Goal: Check status: Check status

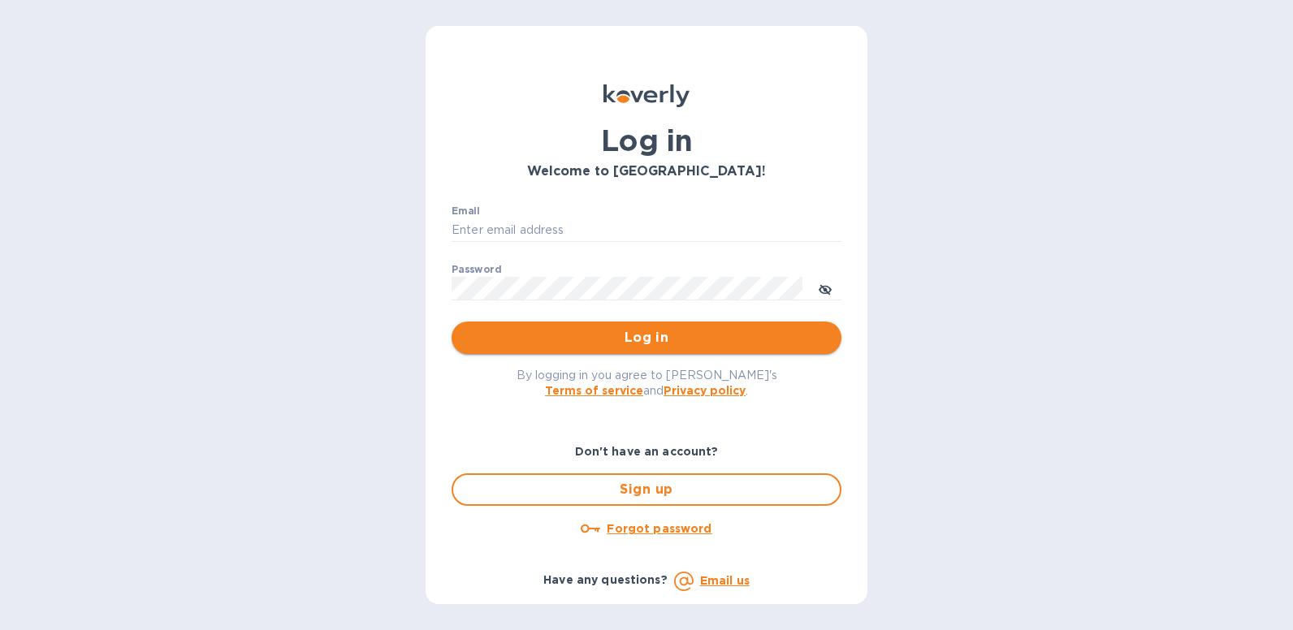
type input "[EMAIL_ADDRESS][DOMAIN_NAME]"
click at [619, 336] on span "Log in" at bounding box center [647, 337] width 364 height 19
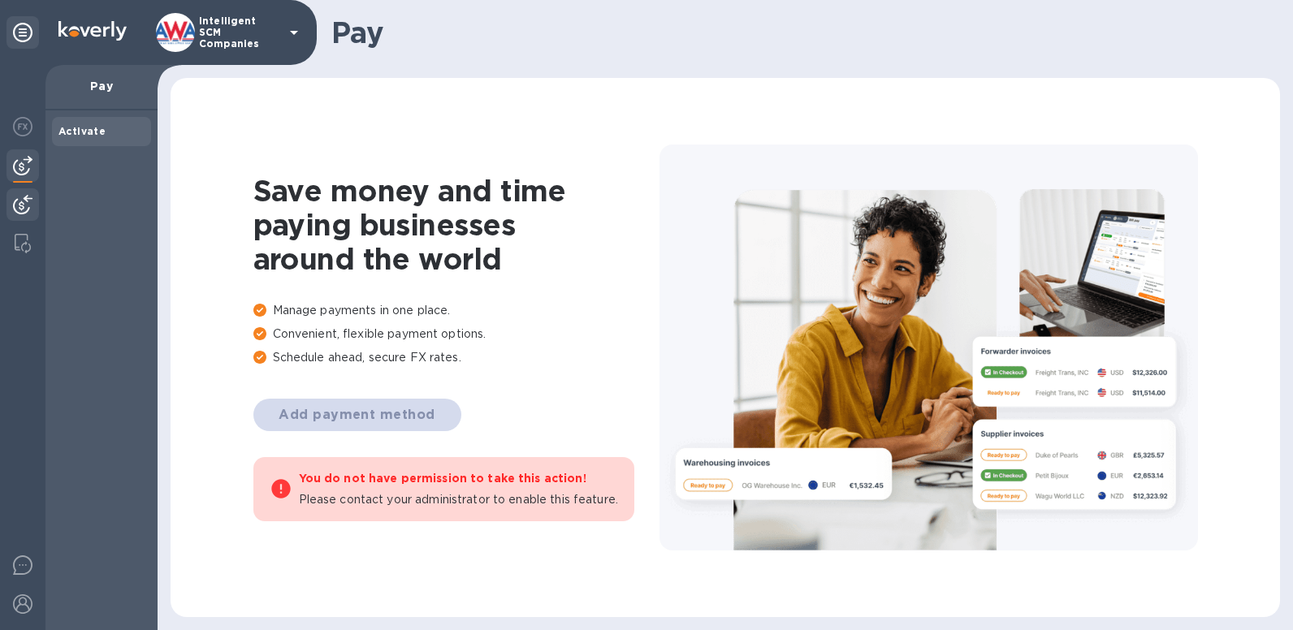
click at [29, 210] on img at bounding box center [22, 204] width 19 height 19
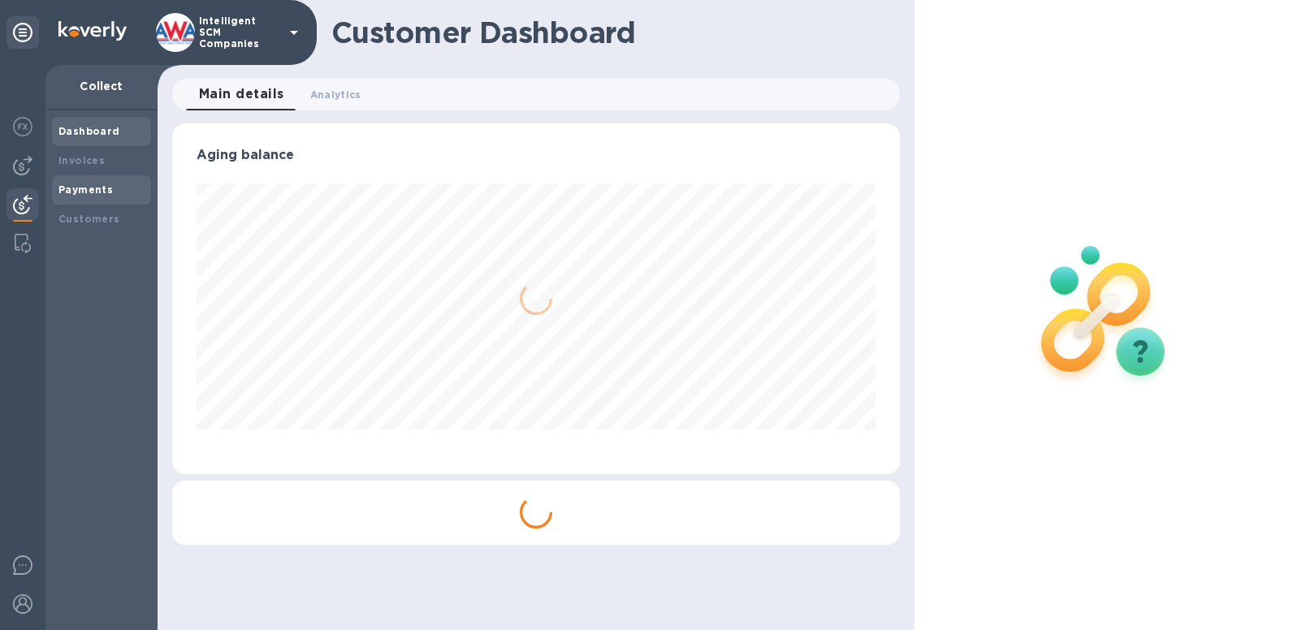
scroll to position [351, 728]
click at [105, 194] on b "Payments" at bounding box center [85, 190] width 54 height 12
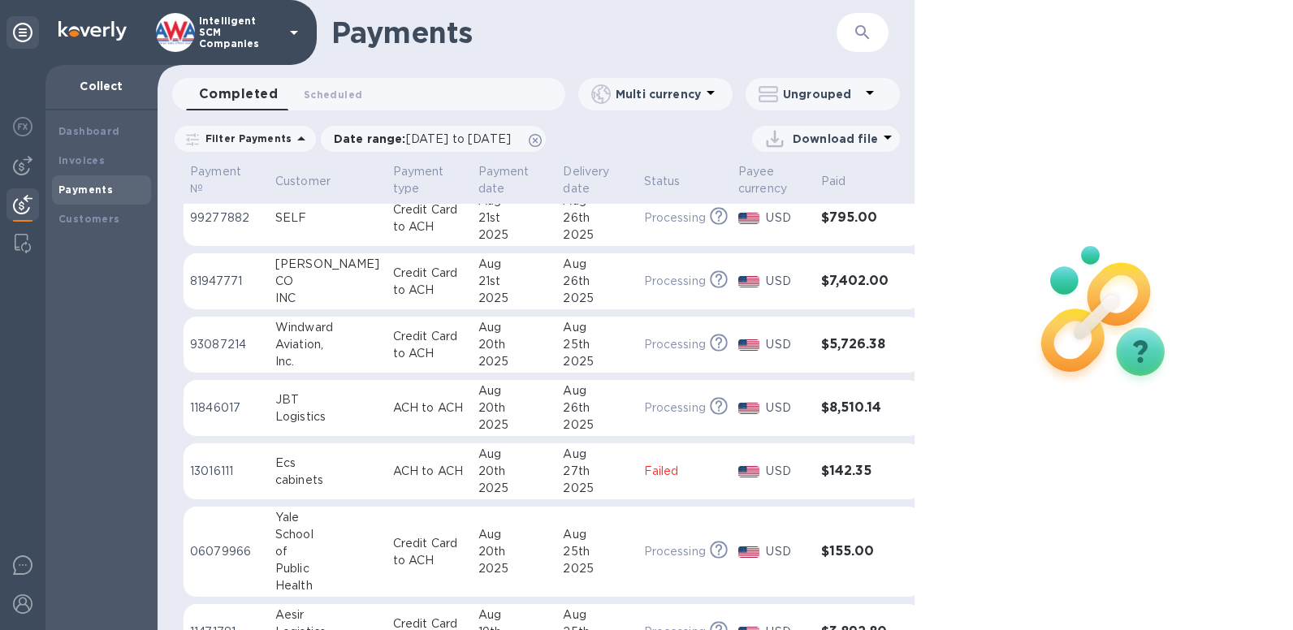
scroll to position [136, 0]
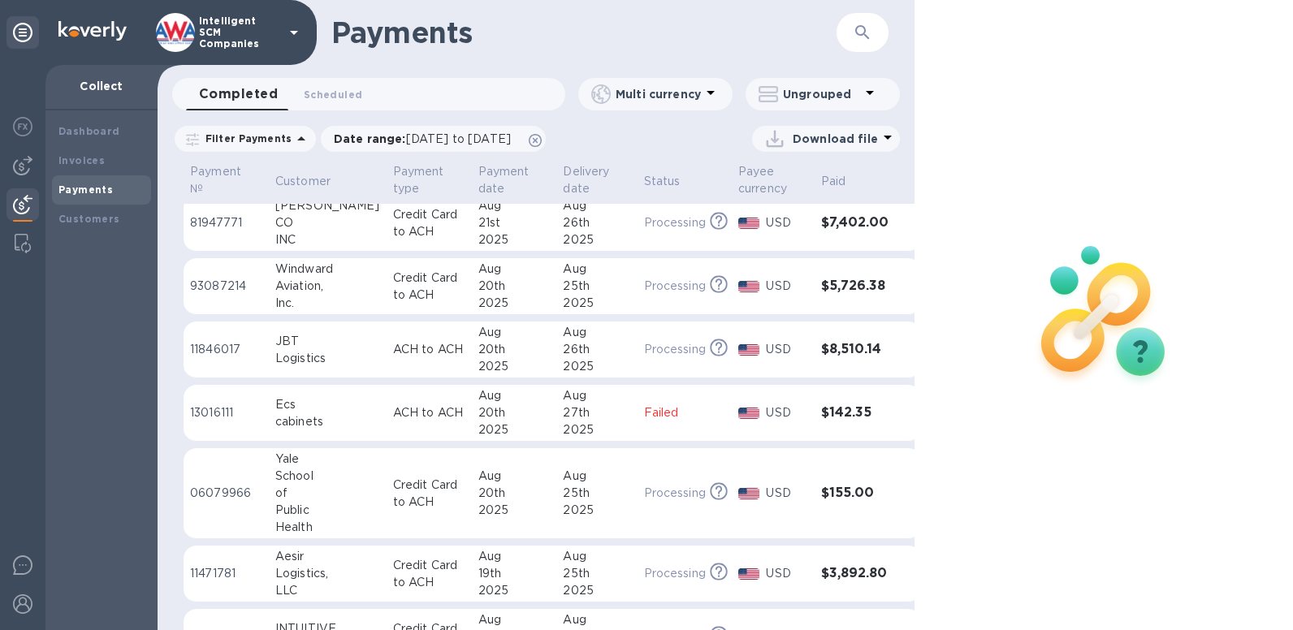
click at [824, 493] on h3 "$155.00" at bounding box center [854, 493] width 67 height 15
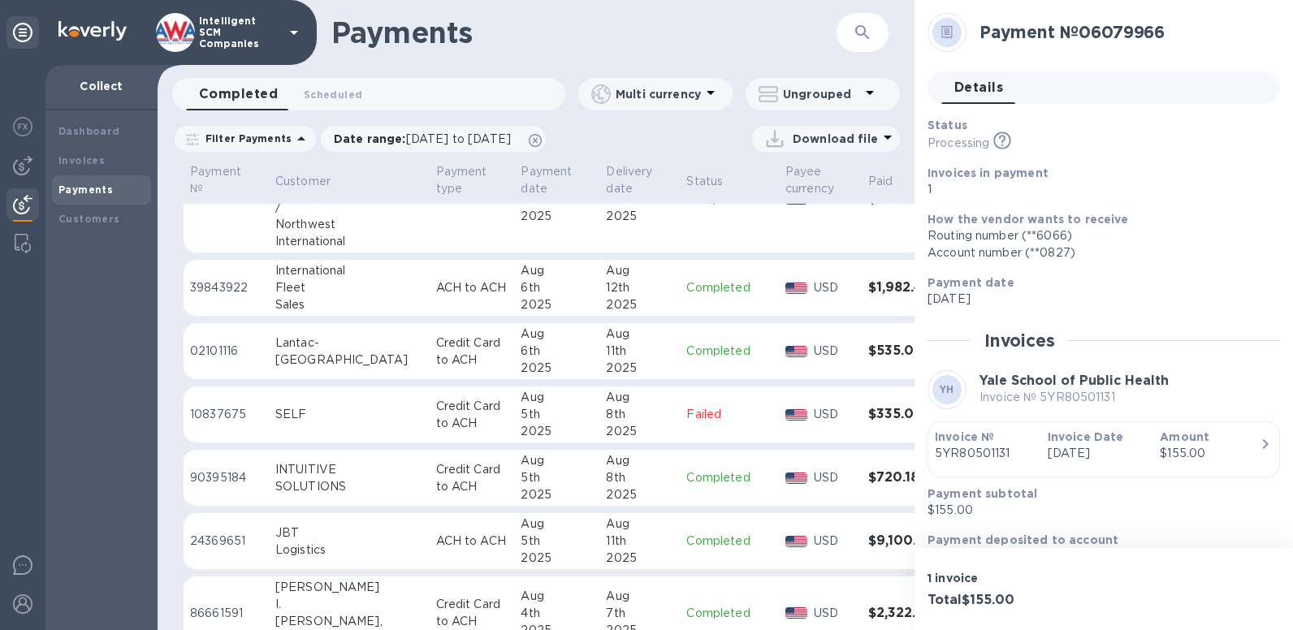
scroll to position [3474, 0]
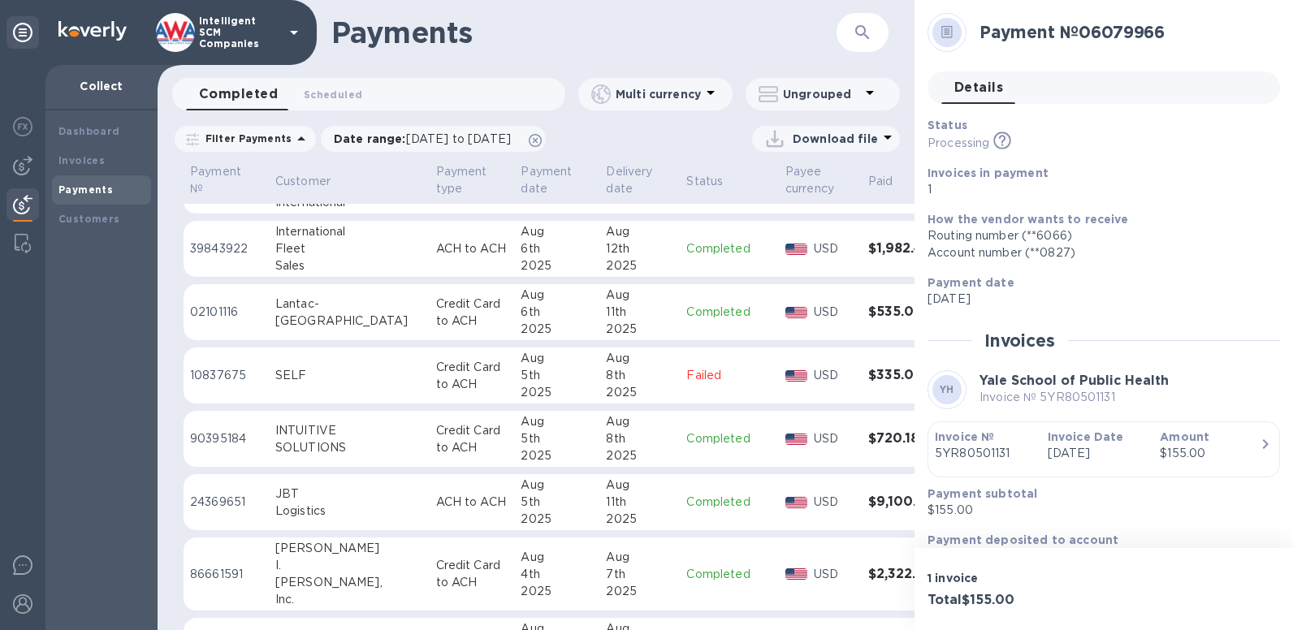
drag, startPoint x: 915, startPoint y: 561, endPoint x: 918, endPoint y: 585, distance: 23.7
click at [918, 585] on div "1 invoice Total $155.00" at bounding box center [1103, 589] width 378 height 82
drag, startPoint x: 907, startPoint y: 573, endPoint x: 907, endPoint y: 594, distance: 21.1
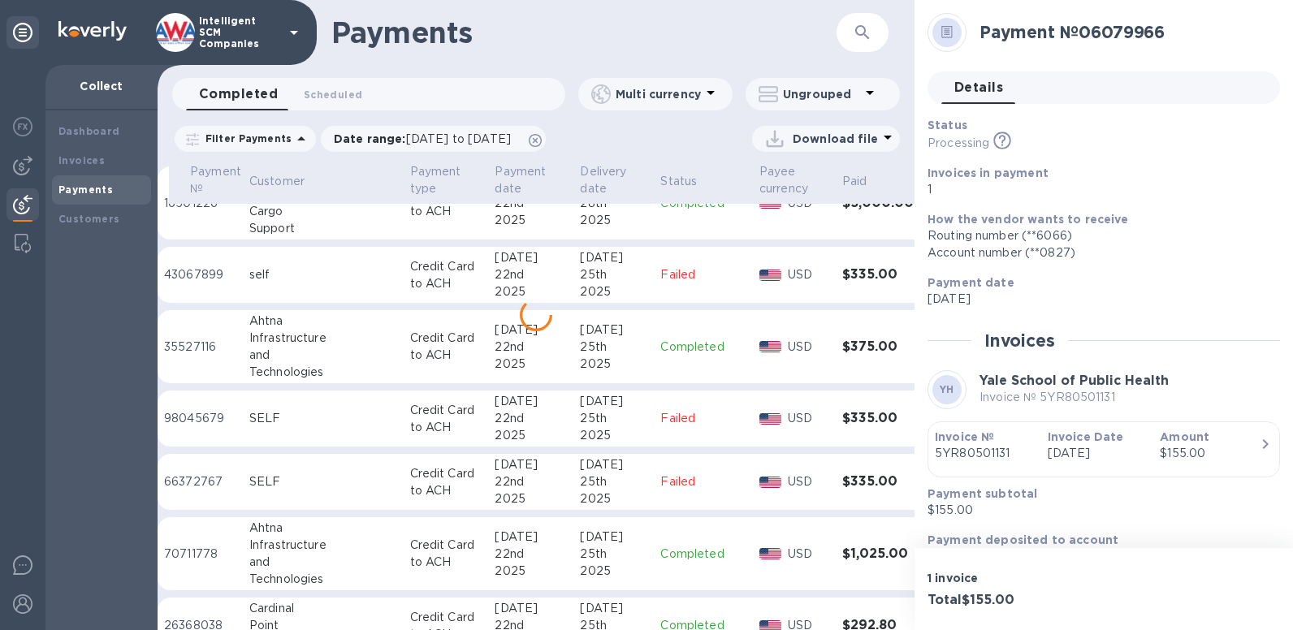
scroll to position [6238, 26]
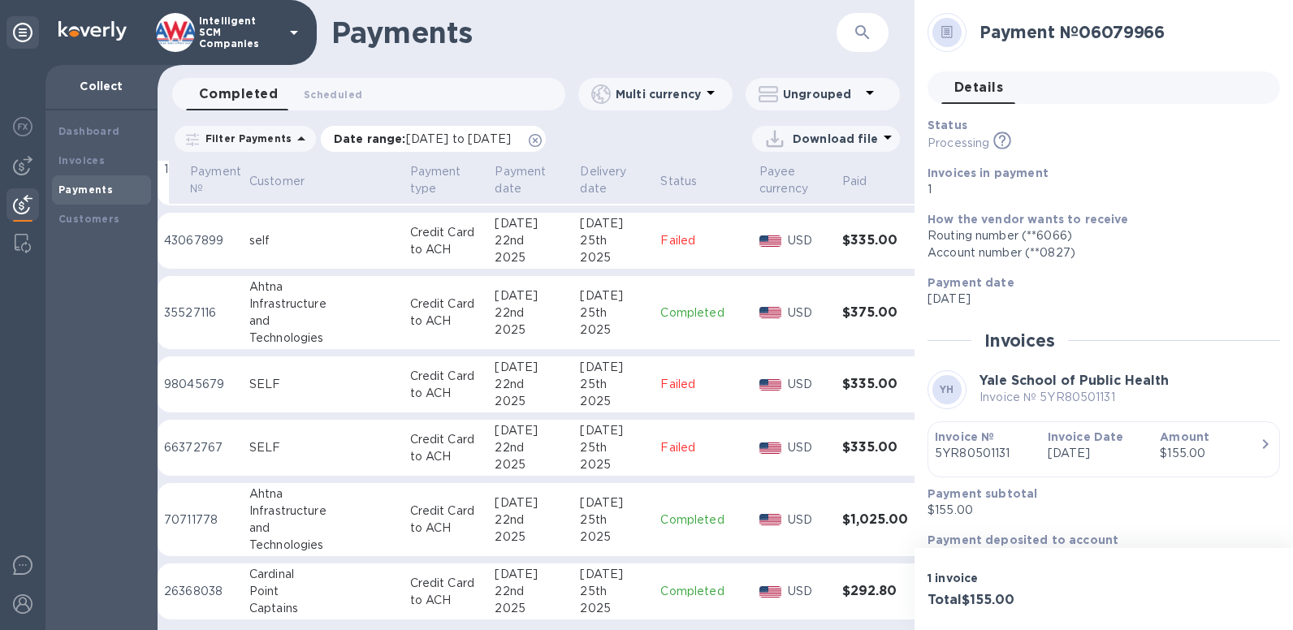
click at [511, 143] on span "[DATE] to [DATE]" at bounding box center [458, 138] width 105 height 13
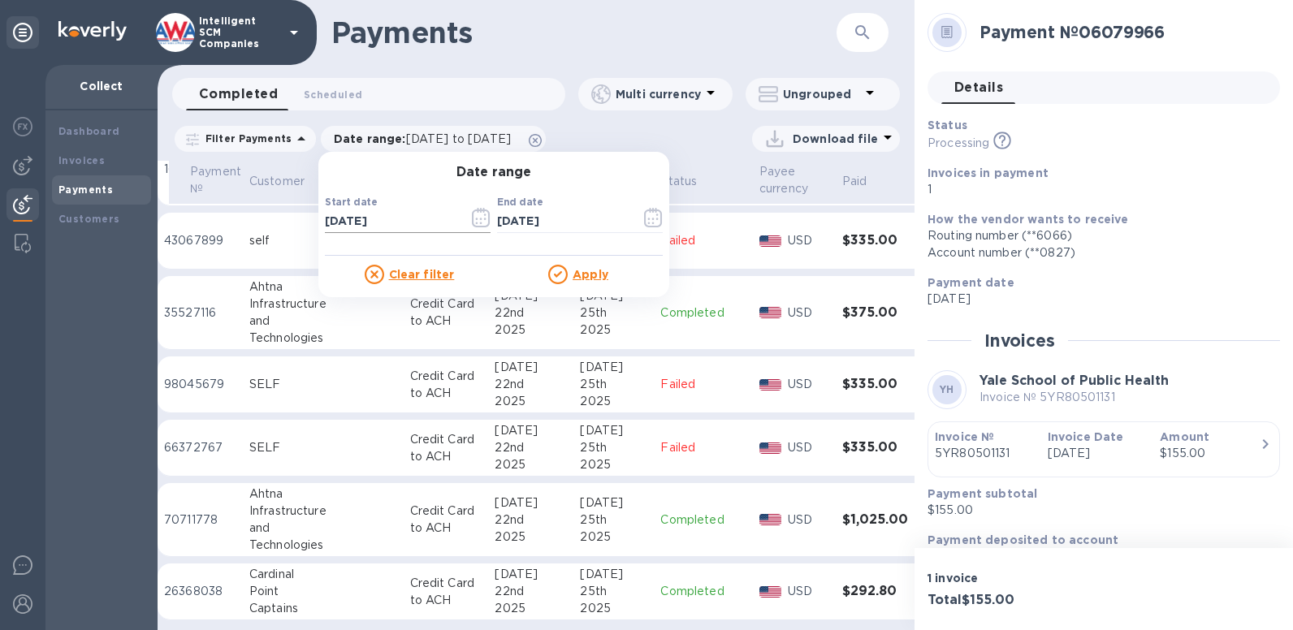
click at [347, 223] on input "[DATE]" at bounding box center [390, 222] width 131 height 24
type input "[DATE]"
click at [647, 219] on icon "button" at bounding box center [648, 219] width 2 height 2
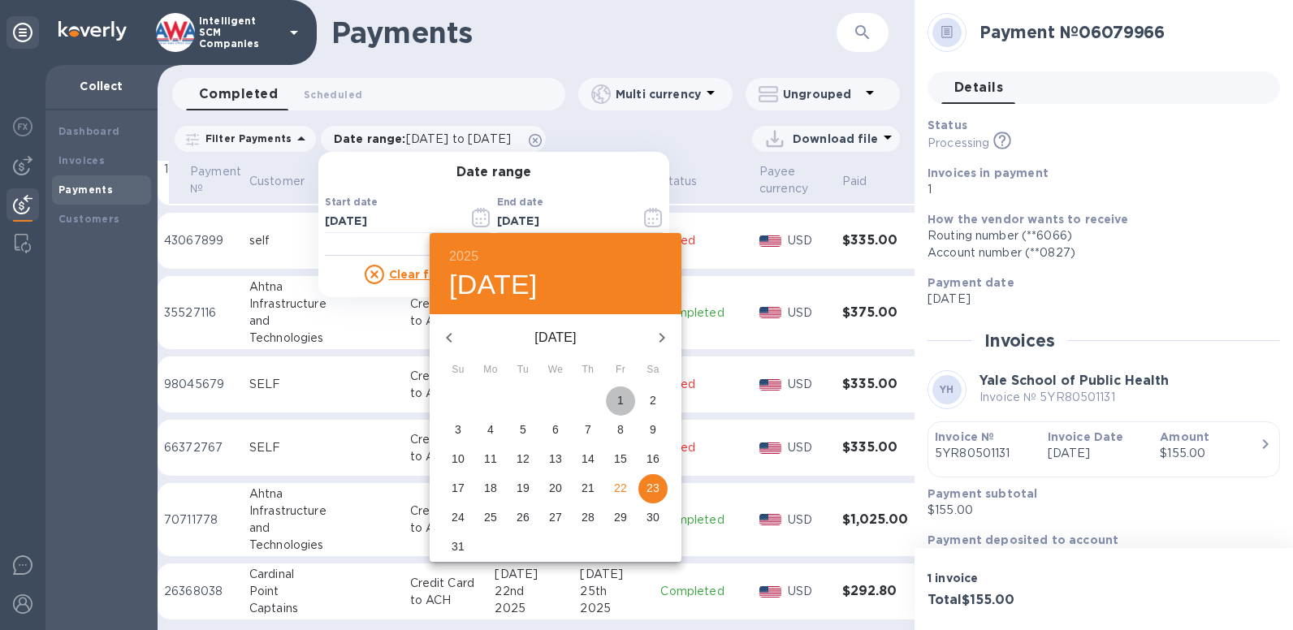
click at [621, 400] on p "1" at bounding box center [620, 400] width 6 height 16
type input "[DATE]"
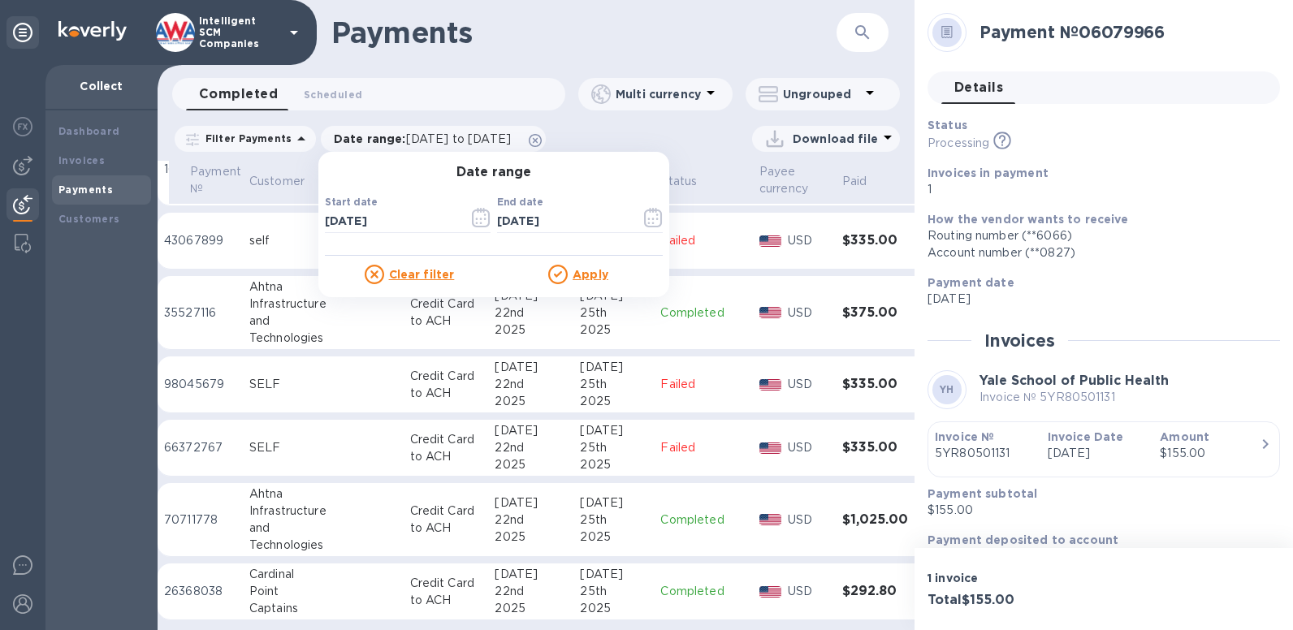
click at [564, 274] on div at bounding box center [560, 274] width 24 height 19
click at [560, 276] on icon at bounding box center [557, 274] width 19 height 19
click at [551, 276] on icon at bounding box center [557, 274] width 19 height 19
click at [573, 271] on u "Apply" at bounding box center [591, 274] width 36 height 13
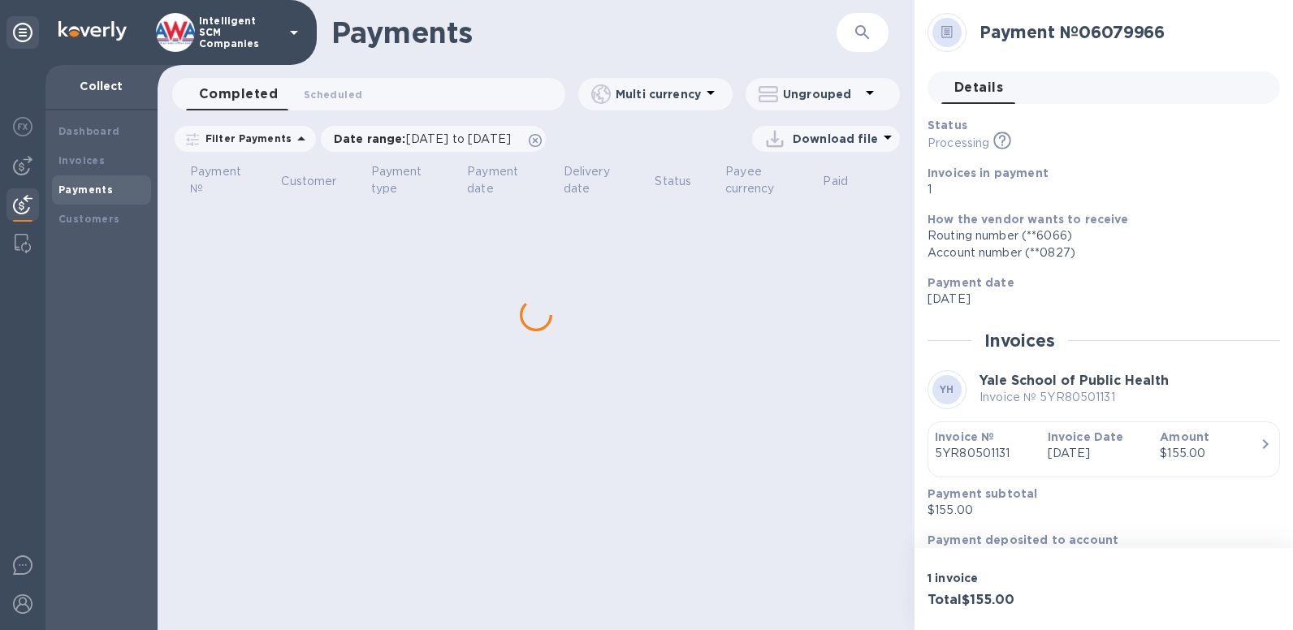
scroll to position [0, 0]
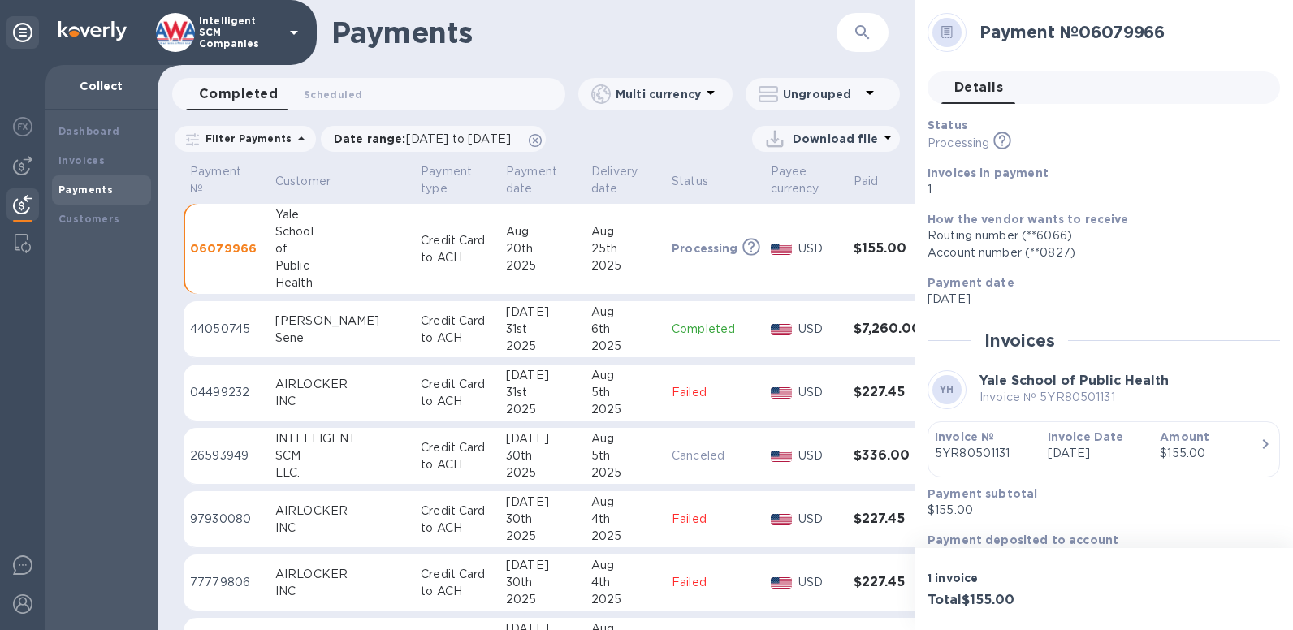
click at [1247, 445] on div "$155.00" at bounding box center [1210, 453] width 100 height 17
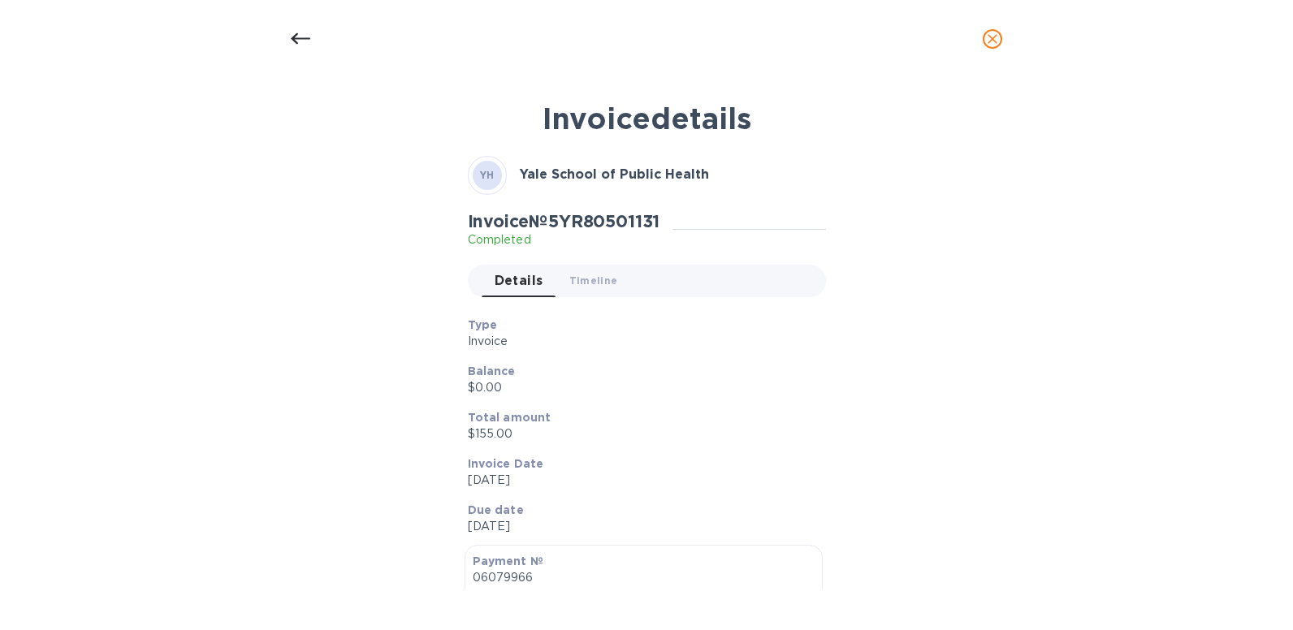
click at [290, 37] on div at bounding box center [300, 38] width 39 height 39
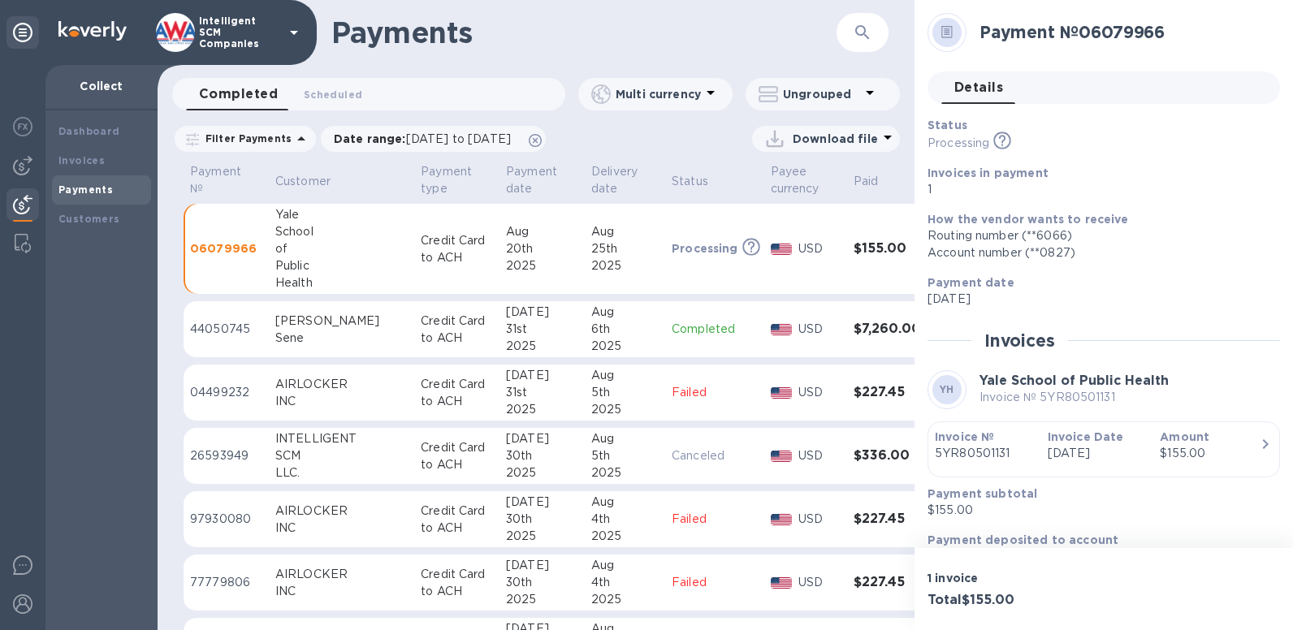
click at [850, 180] on th "Paid" at bounding box center [890, 182] width 86 height 43
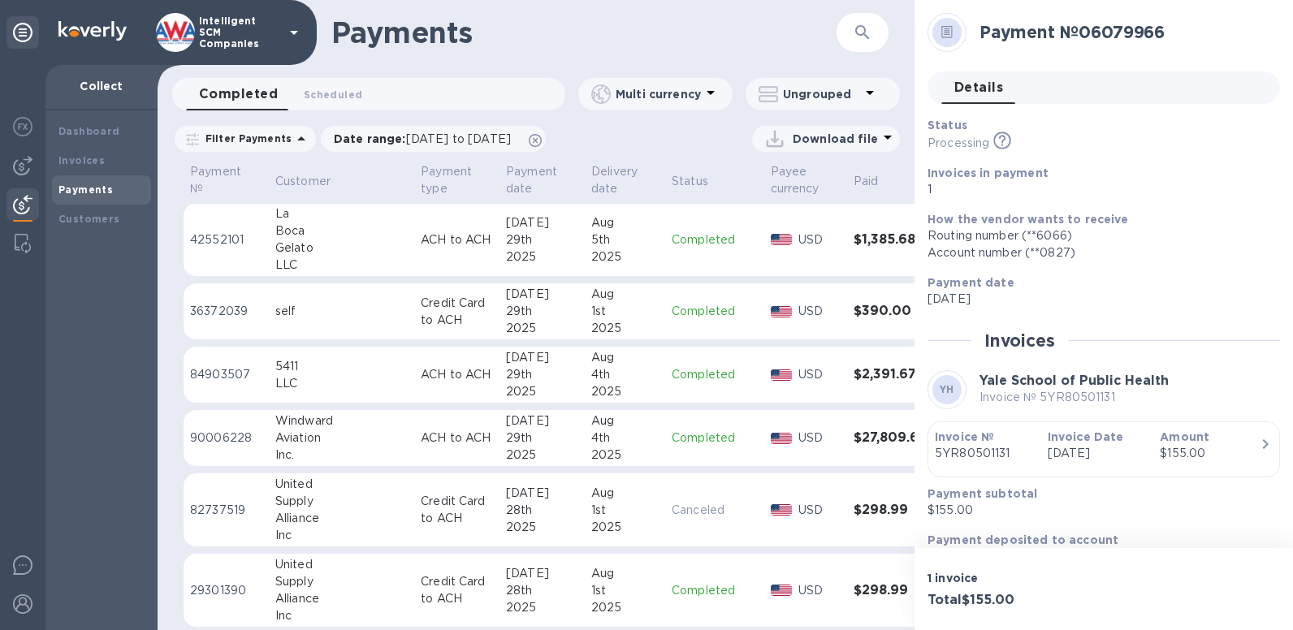
scroll to position [676, 0]
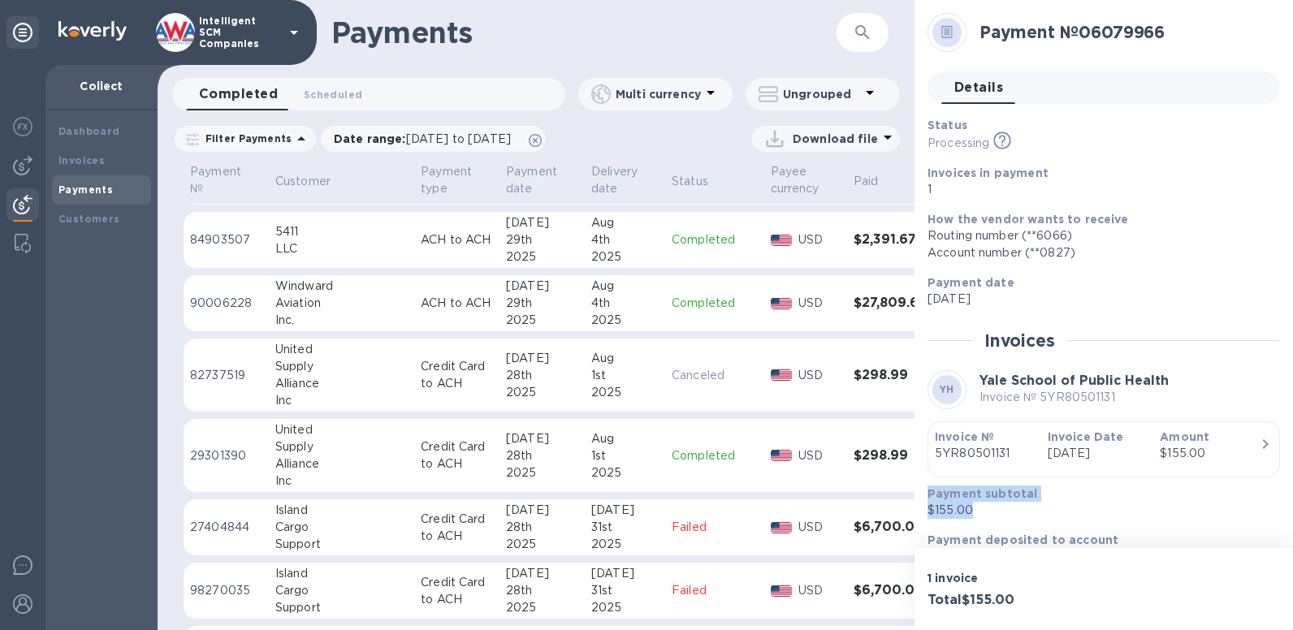
drag, startPoint x: 914, startPoint y: 449, endPoint x: 916, endPoint y: 546, distance: 96.7
click at [916, 546] on div "Payment № 06079966 Details 0 Status Processing This payment is under compliance…" at bounding box center [1103, 274] width 378 height 548
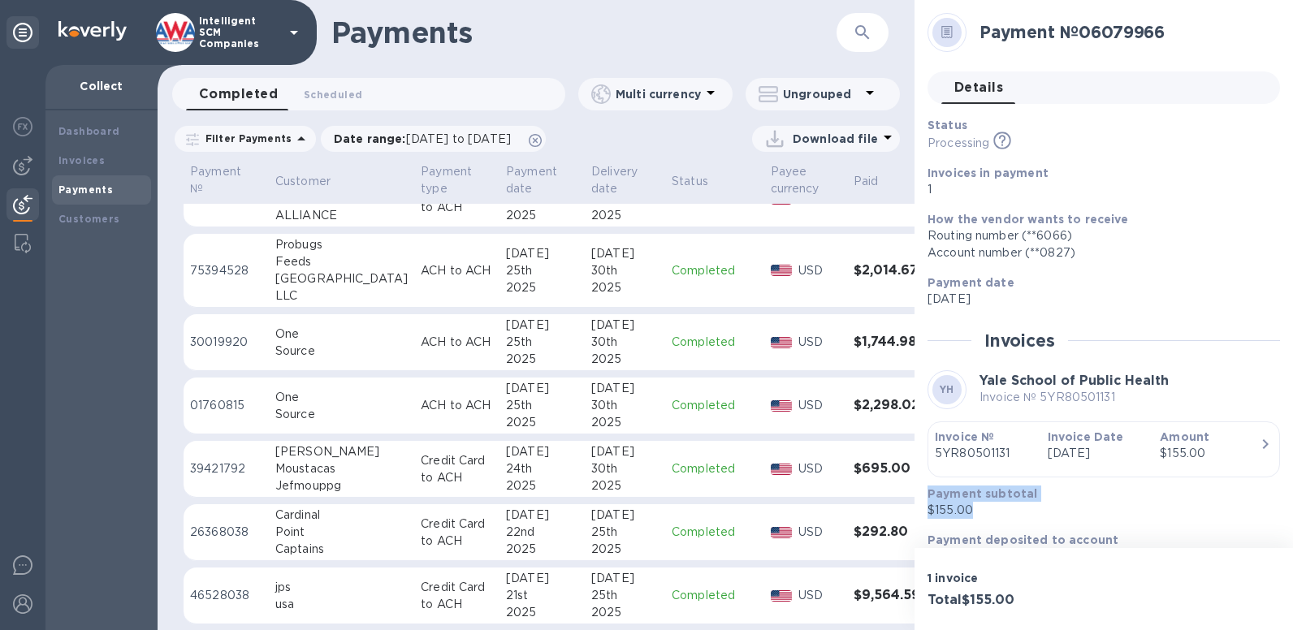
scroll to position [1268, 0]
